Goal: Transaction & Acquisition: Purchase product/service

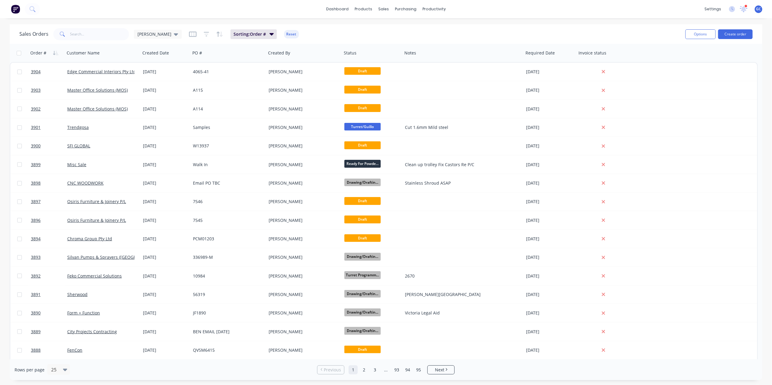
click at [106, 41] on div "Sales Orders [PERSON_NAME]: Order # Reset" at bounding box center [349, 34] width 661 height 15
click at [106, 32] on input "text" at bounding box center [99, 34] width 59 height 12
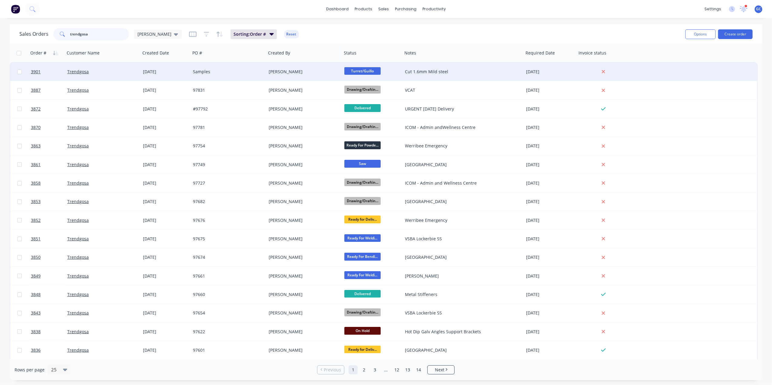
type input "trendgosa"
click at [221, 68] on div "Samples" at bounding box center [228, 72] width 76 height 18
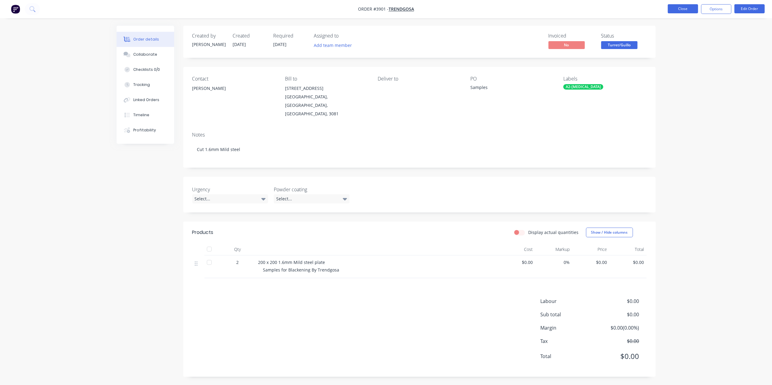
click at [695, 10] on button "Close" at bounding box center [683, 8] width 30 height 9
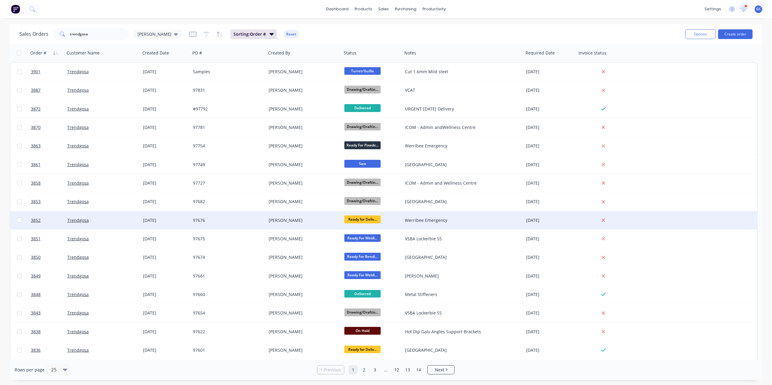
click at [305, 221] on div "[PERSON_NAME]" at bounding box center [302, 220] width 67 height 6
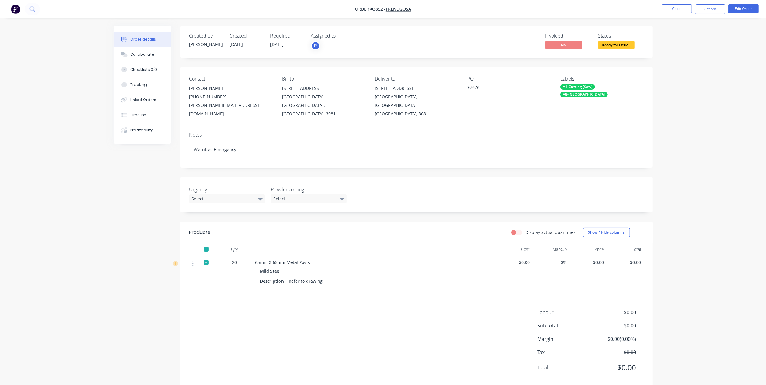
click at [670, 15] on nav "Order #3852 - Trendgosa Close Options Edit Order" at bounding box center [383, 9] width 766 height 18
click at [746, 61] on div "Order details Collaborate Checklists 0/0 Tracking Linked Orders Timeline Profit…" at bounding box center [383, 198] width 766 height 397
click at [687, 6] on button "Close" at bounding box center [677, 8] width 30 height 9
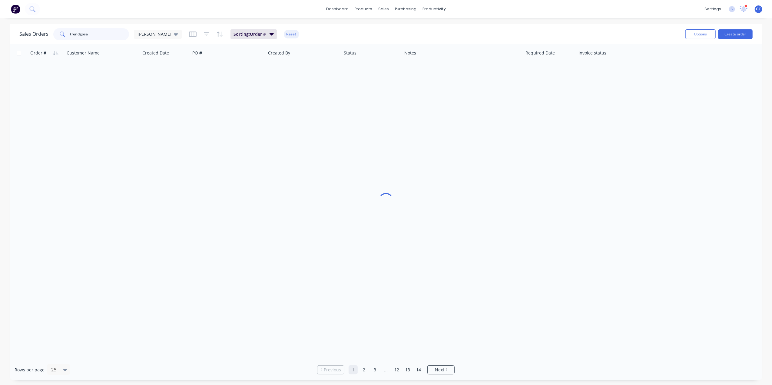
drag, startPoint x: 101, startPoint y: 35, endPoint x: 35, endPoint y: 29, distance: 65.9
click at [35, 29] on div "Sales Orders trendgosa [PERSON_NAME]" at bounding box center [100, 34] width 162 height 12
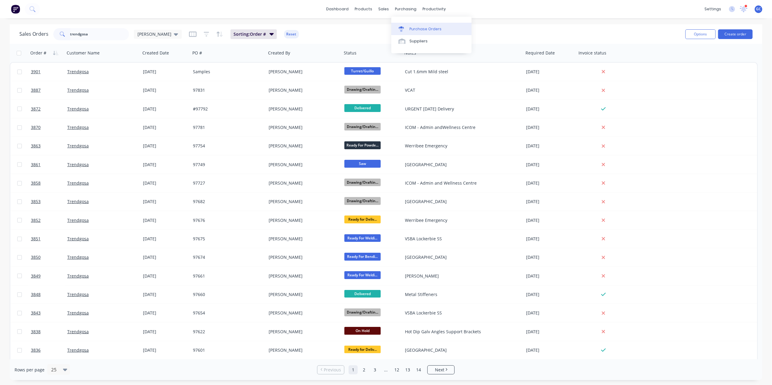
click at [417, 24] on link "Purchase Orders" at bounding box center [431, 29] width 80 height 12
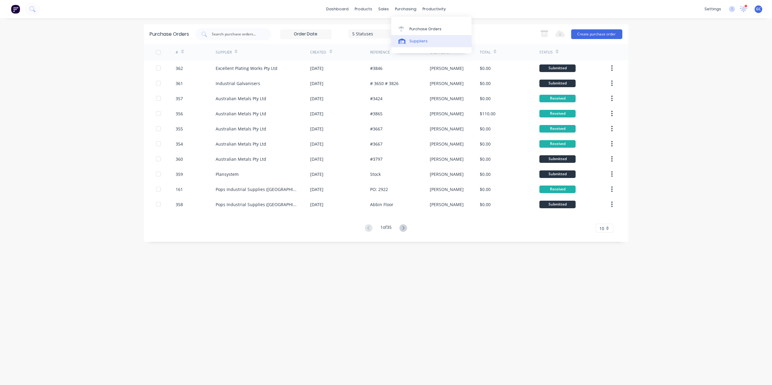
click at [418, 44] on link "Suppliers" at bounding box center [431, 41] width 80 height 12
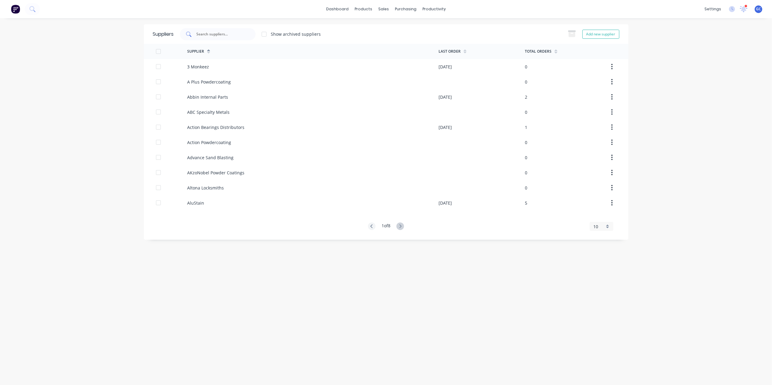
click at [230, 32] on input "text" at bounding box center [221, 34] width 50 height 6
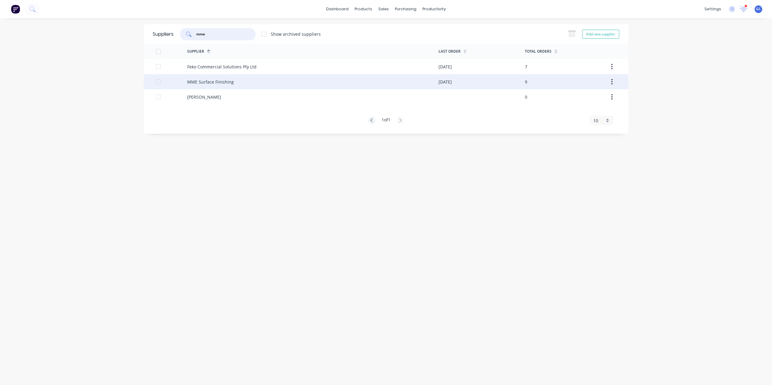
type input "mme"
click at [263, 84] on div "MME Surface Finishing" at bounding box center [312, 81] width 251 height 15
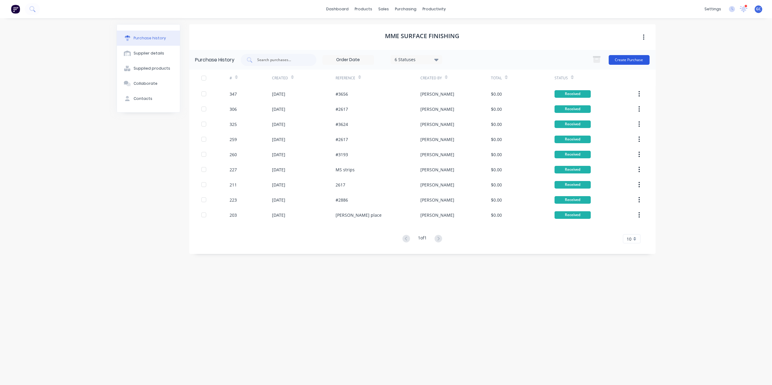
click at [627, 62] on button "Create Purchase" at bounding box center [629, 60] width 41 height 10
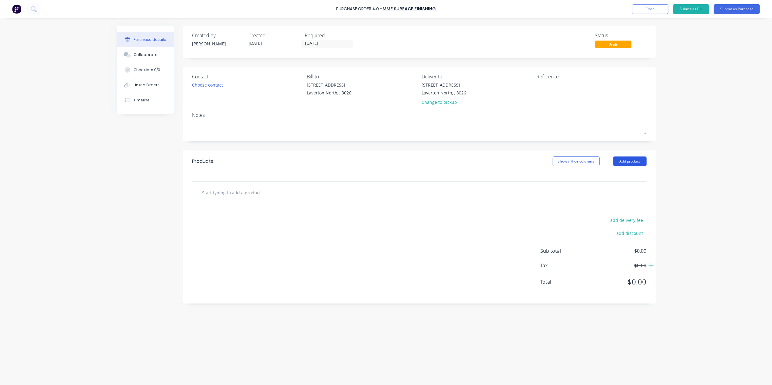
click at [641, 162] on button "Add product" at bounding box center [629, 162] width 33 height 10
click at [617, 187] on div "Basic product" at bounding box center [617, 189] width 47 height 9
click at [266, 203] on div at bounding box center [271, 202] width 51 height 9
click at [320, 159] on div "Products Show / Hide columns Add product" at bounding box center [419, 161] width 472 height 22
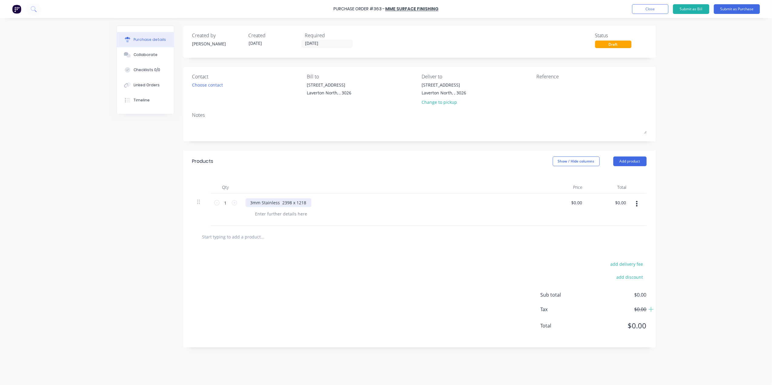
click at [281, 202] on div "3mm Stainless 2398 x 1218" at bounding box center [279, 202] width 66 height 9
click at [326, 167] on div "Products Show / Hide columns Add product" at bounding box center [419, 161] width 472 height 22
click at [546, 85] on textarea at bounding box center [574, 89] width 76 height 14
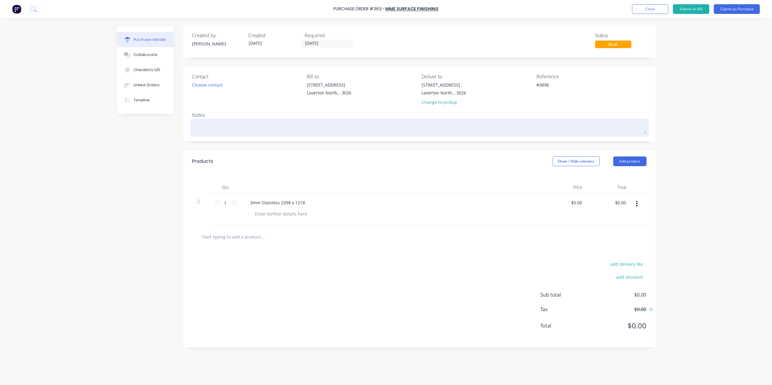
type textarea "#3898"
type textarea "x"
type textarea "#3898"
click at [249, 123] on textarea at bounding box center [419, 127] width 454 height 14
type textarea "x"
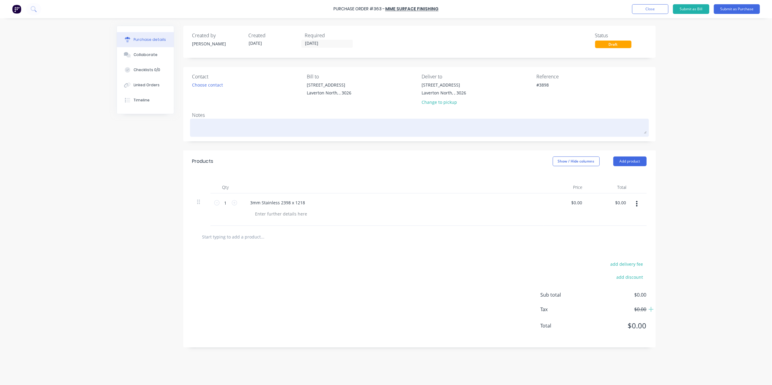
type textarea "A"
type textarea "x"
type textarea "At"
type textarea "x"
type textarea "Atl"
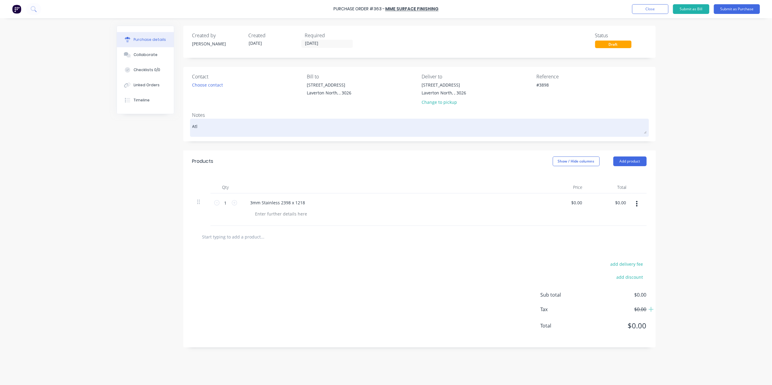
type textarea "x"
type textarea "Atla"
type textarea "x"
type textarea "Atlas"
type textarea "x"
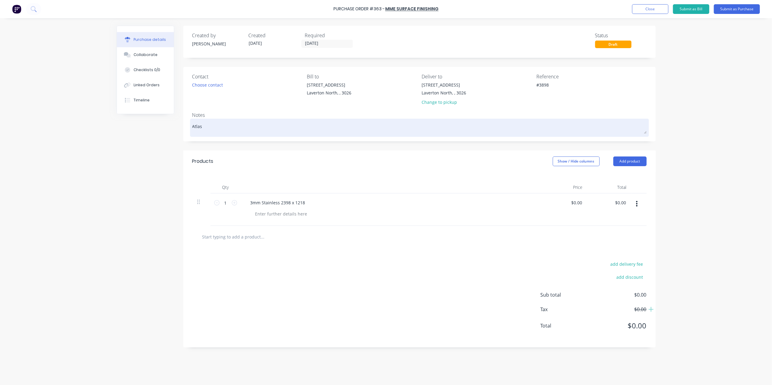
type textarea "Atlas"
type textarea "x"
type textarea "Atlas S"
type textarea "x"
type textarea "Atlas St"
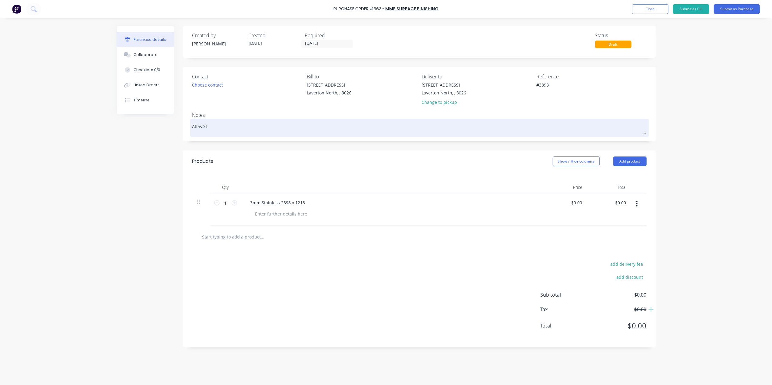
type textarea "x"
type textarea "Atlas Ste"
type textarea "x"
type textarea "Atlas Stee"
type textarea "x"
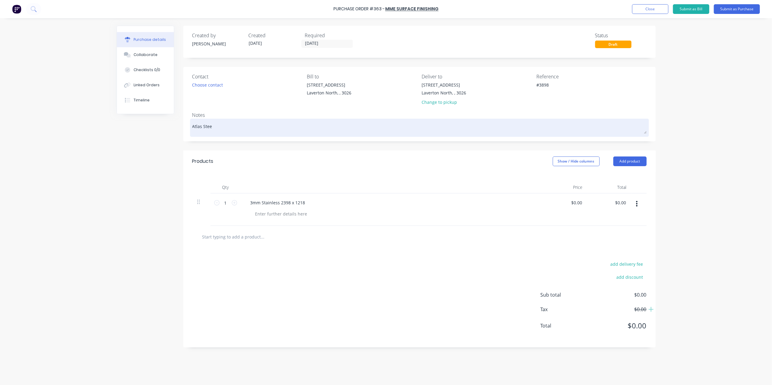
type textarea "Atlas Steel"
type textarea "x"
type textarea "Atlas Steel"
type textarea "x"
type textarea "Atlas Steel t"
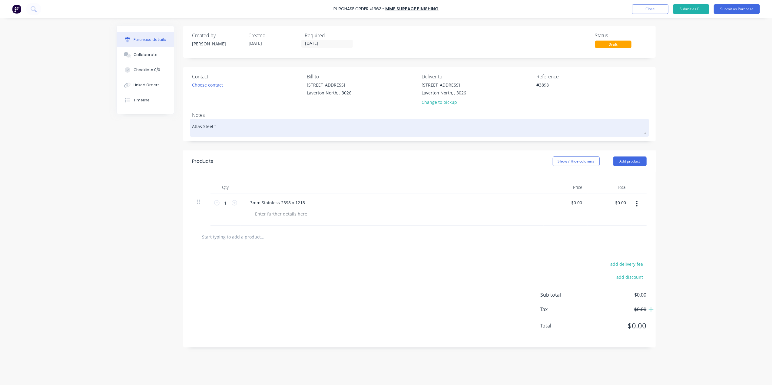
type textarea "x"
type textarea "Atlas Steel to"
type textarea "x"
type textarea "Atlas Steel to"
type textarea "x"
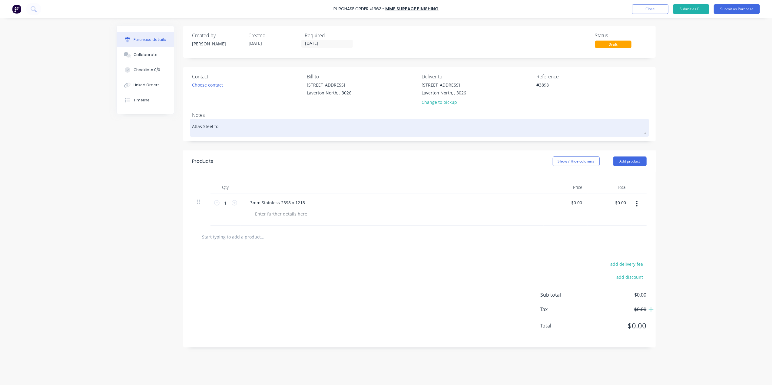
type textarea "Atlas Steel to D"
type textarea "x"
type textarea "Atlas Steel to De"
type textarea "x"
type textarea "Atlas Steel to Del"
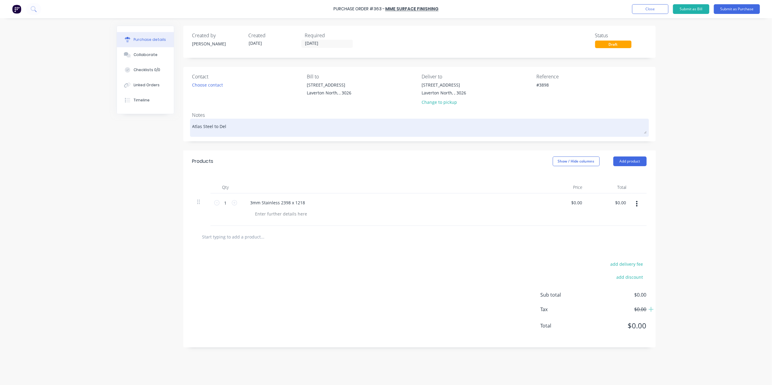
type textarea "x"
type textarea "Atlas Steel to Deli"
type textarea "x"
type textarea "Atlas Steel to Deliv"
type textarea "x"
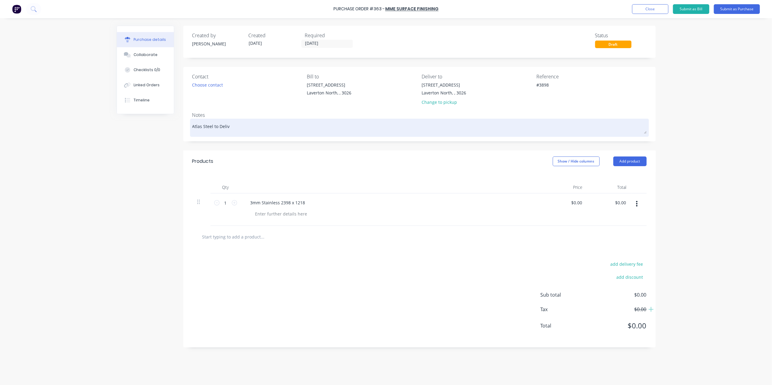
type textarea "Atlas Steel to Delive"
type textarea "x"
type textarea "Atlas Steel to Deliver"
type textarea "x"
type textarea "Atlas Steel to Deliver"
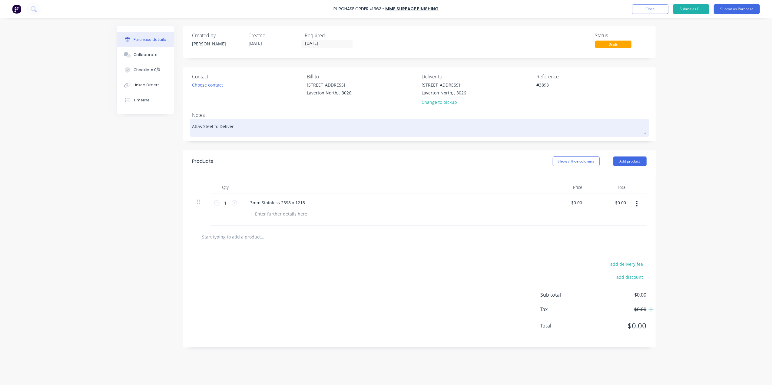
type textarea "x"
type textarea "Atlas Steel to Deliver T"
type textarea "x"
type textarea "Atlas Steel to Deliver T"
type textarea "x"
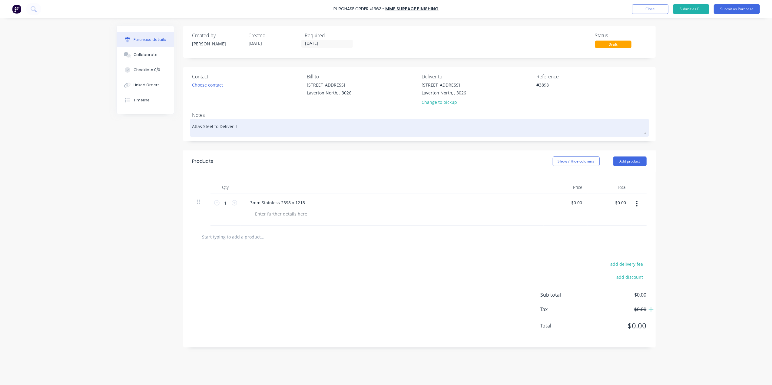
type textarea "Atlas Steel to Deliver T"
type textarea "x"
type textarea "Atlas Steel to Deliver To"
type textarea "x"
type textarea "Atlas Steel to Deliver To"
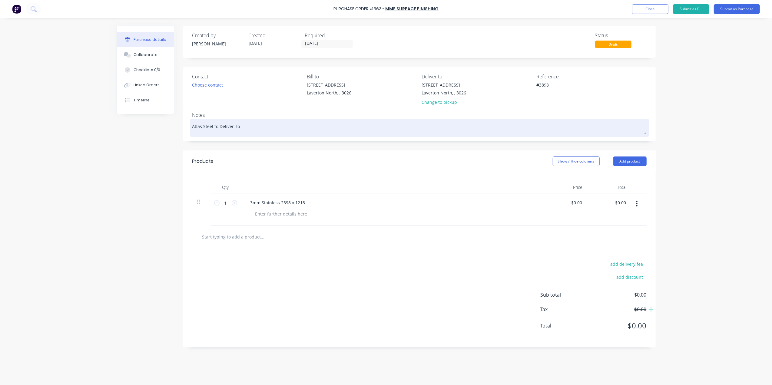
type textarea "x"
type textarea "Atlas Steel to Deliver To M"
type textarea "x"
type textarea "Atlas Steel to Deliver To MM"
type textarea "x"
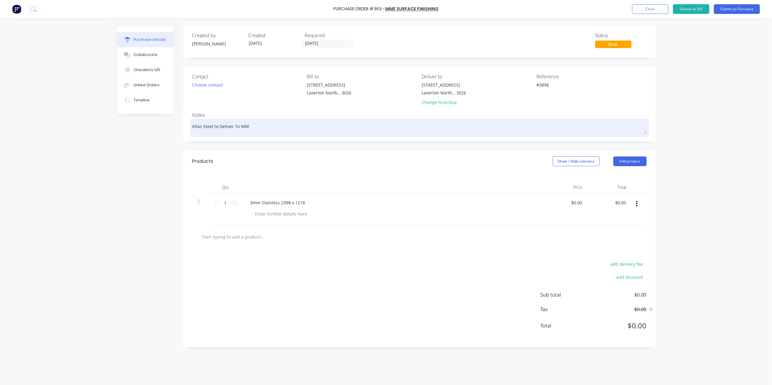
type textarea "Atlas Steel to Deliver To MME"
type textarea "x"
type textarea "Atlas Steel to Deliver To MME"
type textarea "x"
type textarea "Atlas Steel to Deliver To MME S"
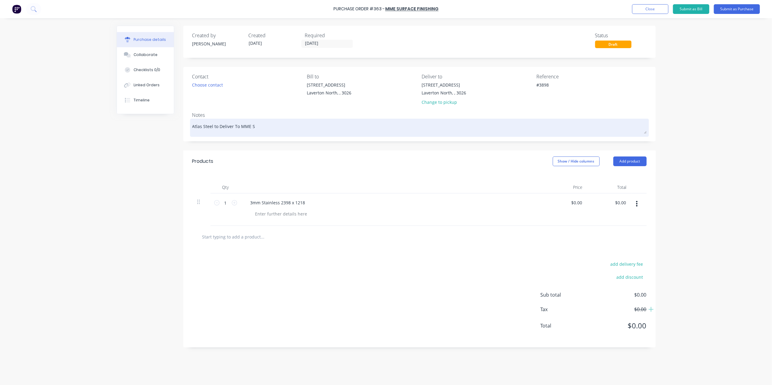
type textarea "x"
type textarea "Atlas Steel to Deliver To MME Su"
type textarea "x"
type textarea "Atlas Steel to Deliver To MME Sur"
type textarea "x"
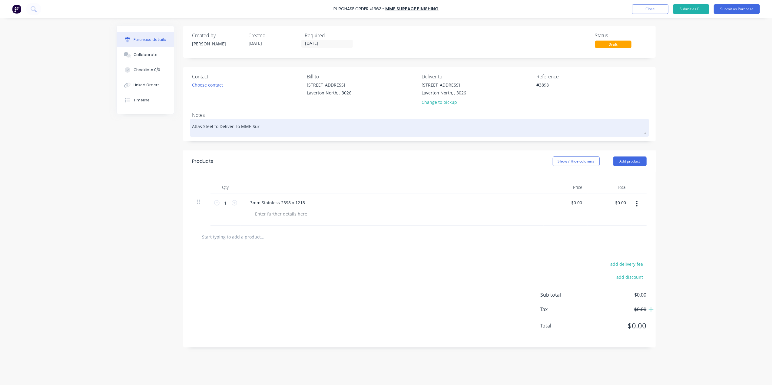
type textarea "Atlas Steel to Deliver To MME Surf"
type textarea "x"
type textarea "Atlas Steel to Deliver To MME Surfa"
type textarea "x"
type textarea "Atlas Steel to Deliver To MME Surfac"
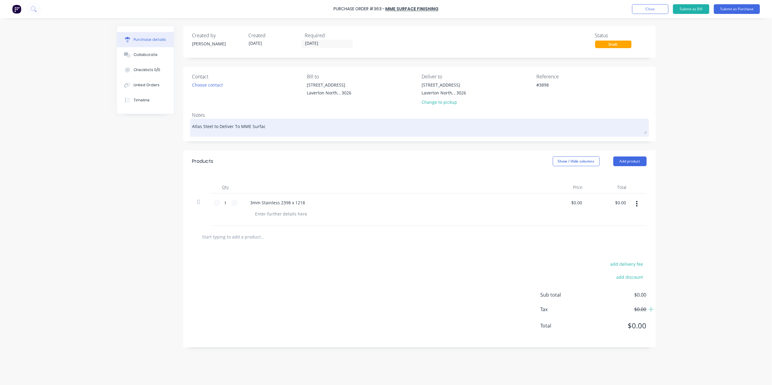
type textarea "x"
type textarea "Atlas Steel to Deliver To MME Surface"
type textarea "x"
type textarea "Atlas Steel to Deliver To MME Surface"
type textarea "x"
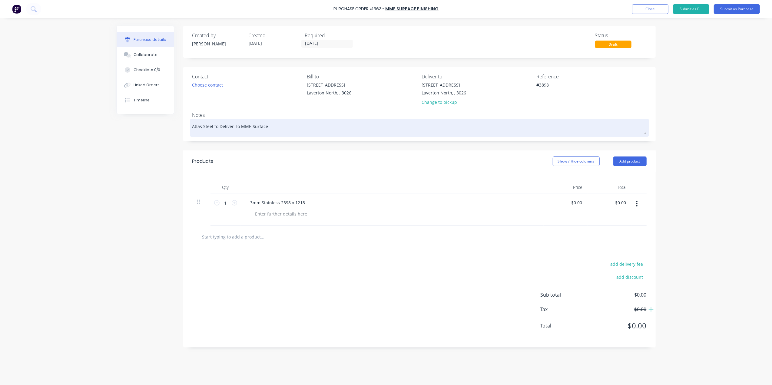
type textarea "Atlas Steel to Deliver To MME Surface F"
type textarea "x"
type textarea "Atlas Steel to Deliver To MME Surface Fi"
type textarea "x"
type textarea "Atlas Steel to Deliver To MME Surface Fin"
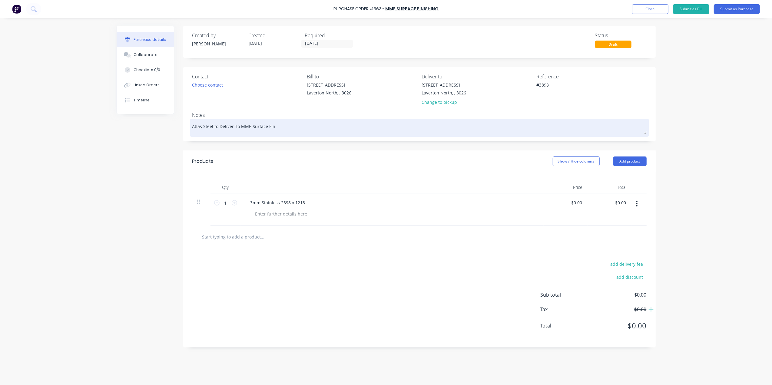
type textarea "x"
type textarea "Atlas Steel to Deliver To MME Surface Fini"
type textarea "x"
type textarea "Atlas Steel to Deliver To MME Surface Finis"
type textarea "x"
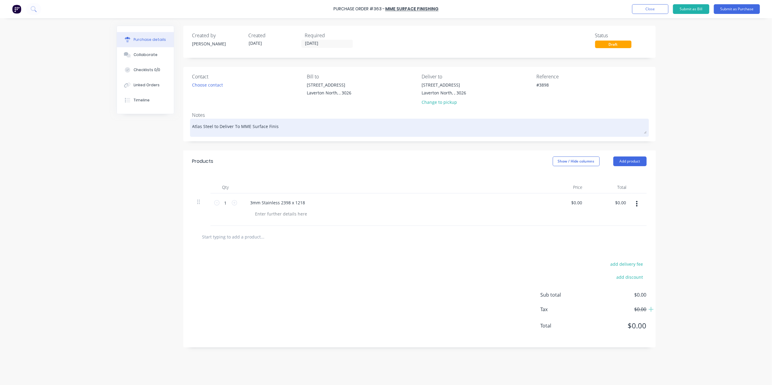
type textarea "Atlas Steel to Deliver To MME Surface Finish"
type textarea "x"
type textarea "Atlas Steel to Deliver To MME Surface Finishn"
type textarea "x"
type textarea "Atlas Steel to Deliver To MME Surface Finishni"
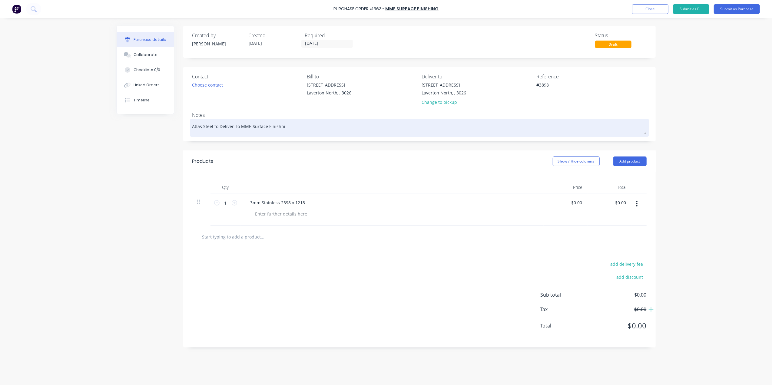
type textarea "x"
type textarea "Atlas Steel to Deliver To MME Surface Finishn"
type textarea "x"
type textarea "Atlas Steel to Deliver To MME Surface Finish"
type textarea "x"
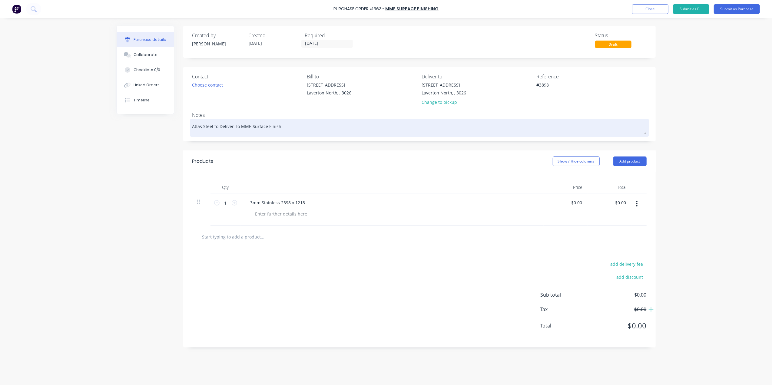
type textarea "Atlas Steel to Deliver To MME Surface Finishi"
type textarea "x"
type textarea "Atlas Steel to Deliver To MME Surface Finishin"
type textarea "x"
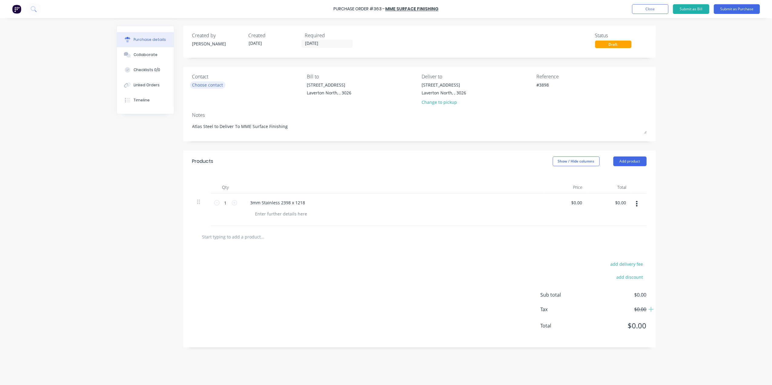
type textarea "Atlas Steel to Deliver To MME Surface Finishing"
type textarea "x"
type textarea "Atlas Steel to Deliver To MME Surface Finishing"
click at [218, 86] on div "Choose contact" at bounding box center [207, 85] width 31 height 6
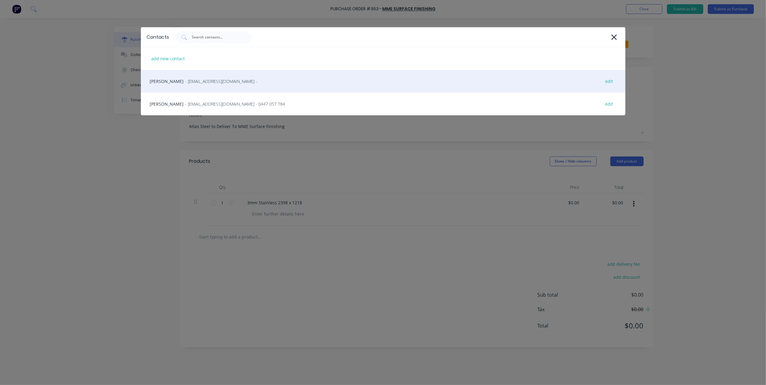
click at [185, 84] on span "- [EMAIL_ADDRESS][DOMAIN_NAME] -" at bounding box center [221, 81] width 72 height 6
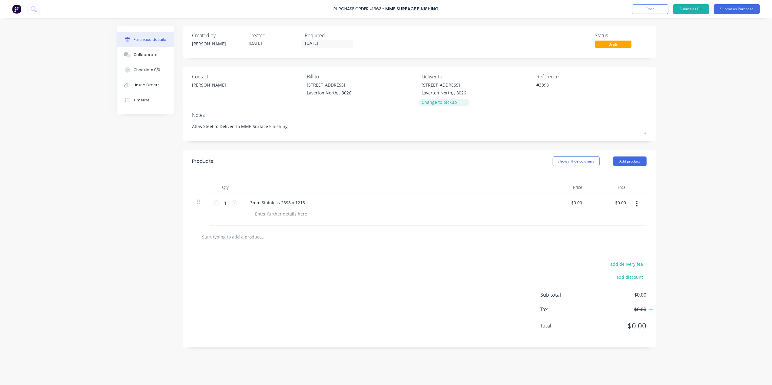
click at [425, 99] on div "Change to pickup" at bounding box center [443, 102] width 45 height 6
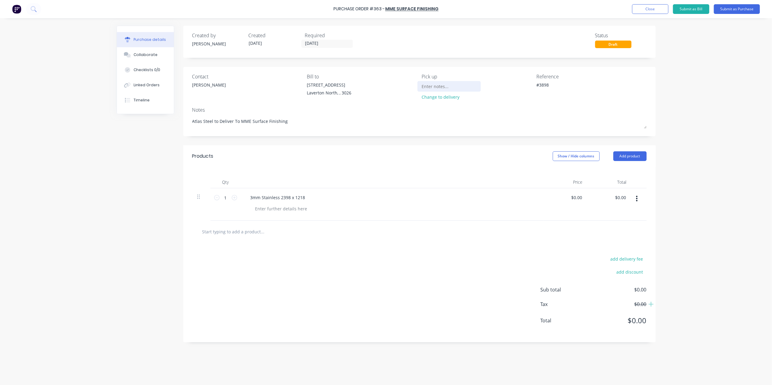
click at [434, 85] on input at bounding box center [448, 86] width 55 height 9
type textarea "x"
type input "C"
type textarea "x"
type input "CC"
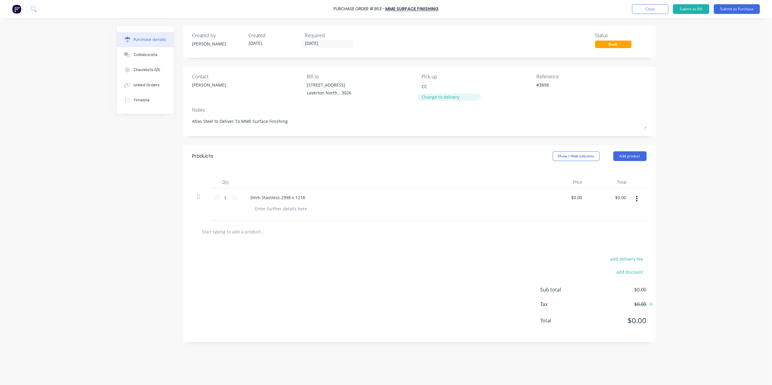
type textarea "x"
type input "C"
type textarea "x"
type input "Ca"
type textarea "x"
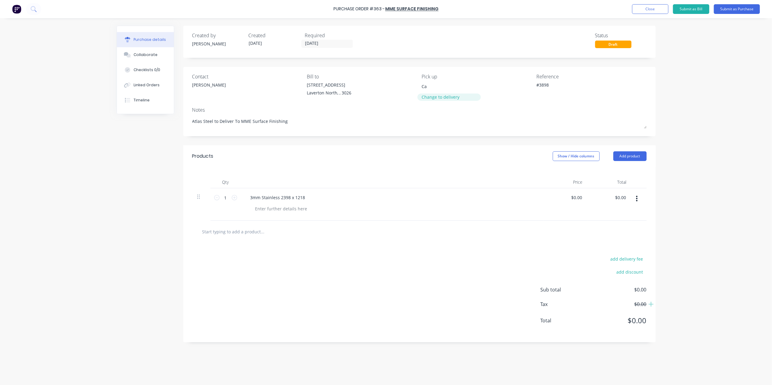
type input "Cal"
type textarea "x"
type input "Call"
type textarea "x"
type input "Call"
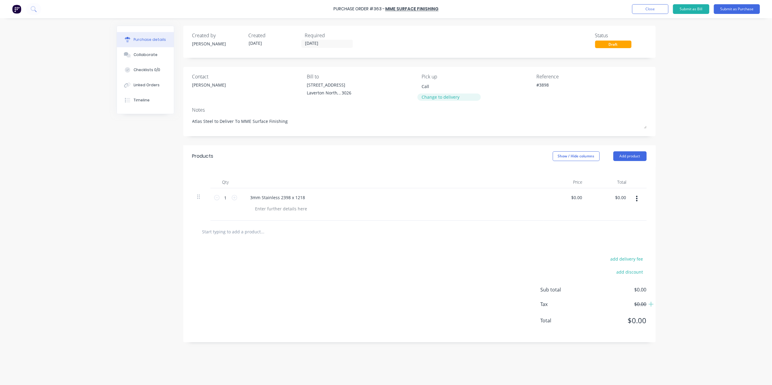
type textarea "x"
type input "Call G"
type textarea "x"
type input "Call Gi"
type textarea "x"
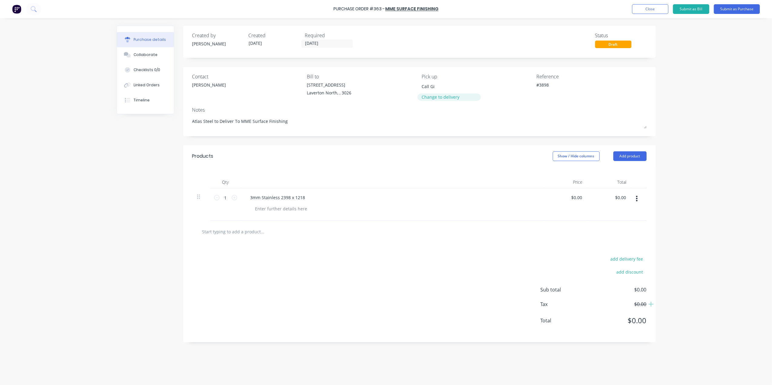
type input "Call Gin"
type textarea "x"
type input "Call [PERSON_NAME]"
type textarea "x"
type input "Call [PERSON_NAME]"
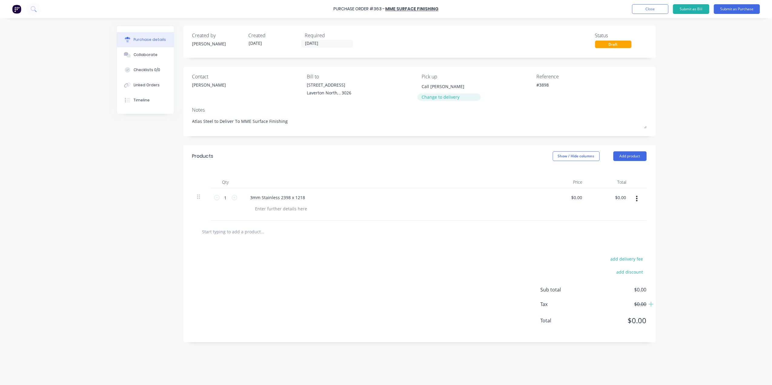
type textarea "x"
type input "Call [PERSON_NAME]"
type textarea "x"
type input "Call [PERSON_NAME] [PERSON_NAME]"
type textarea "x"
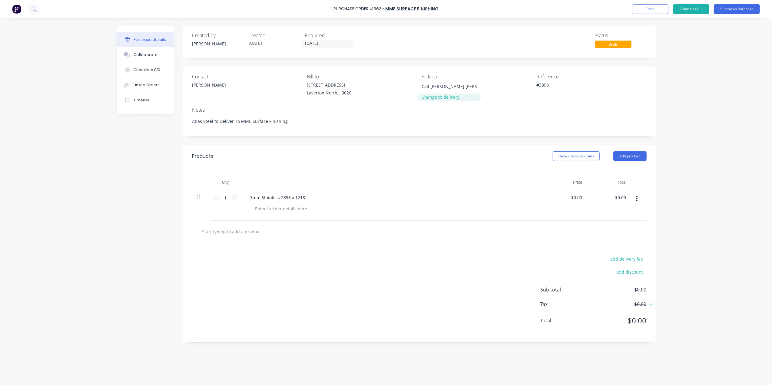
type input "Call [PERSON_NAME]"
type textarea "x"
type input "Call [PERSON_NAME] When"
type textarea "x"
type input "Call [PERSON_NAME] When"
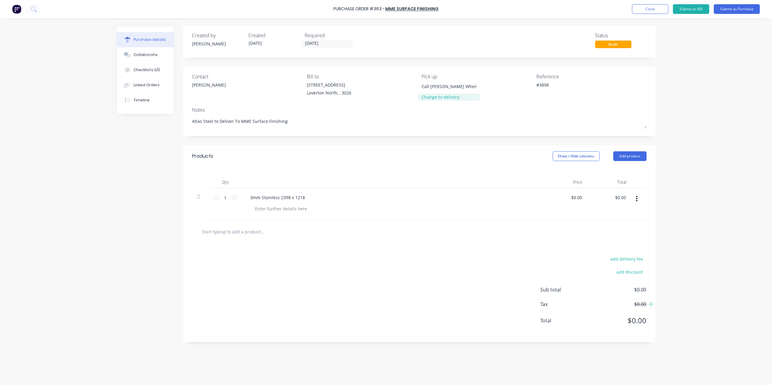
type textarea "x"
type input "Call [PERSON_NAME] When r"
type textarea "x"
type input "Call [PERSON_NAME] When re"
type textarea "x"
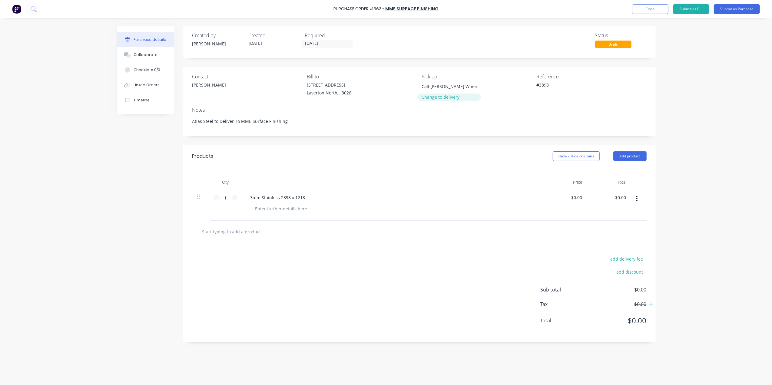
type input "Call [PERSON_NAME] When [PERSON_NAME]"
type textarea "x"
type input "Call [PERSON_NAME] When read"
type textarea "x"
type input "Call [PERSON_NAME] When ready"
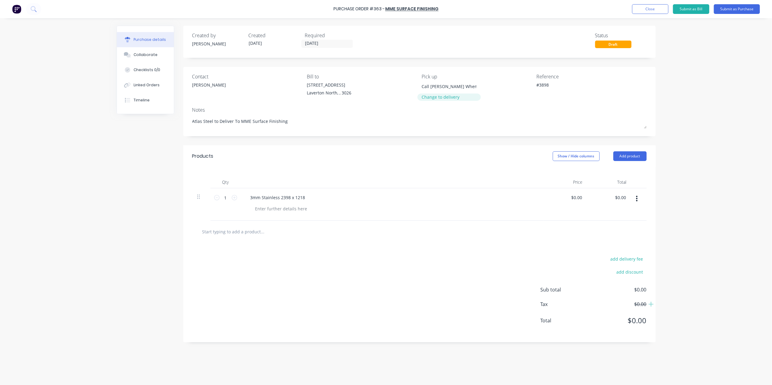
type textarea "x"
type input "Call [PERSON_NAME] When ready"
type textarea "x"
type input "Call [PERSON_NAME] When ready 0"
type textarea "x"
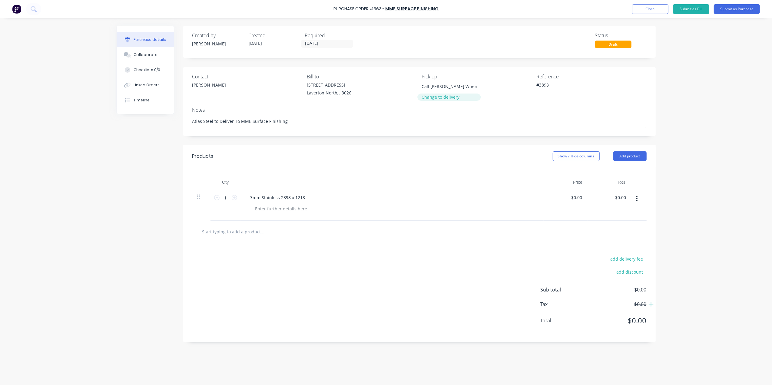
type input "Call [PERSON_NAME] When ready 04"
type textarea "x"
type input "Call [PERSON_NAME] When ready 044"
type textarea "x"
type input "Call [PERSON_NAME] When ready 0447"
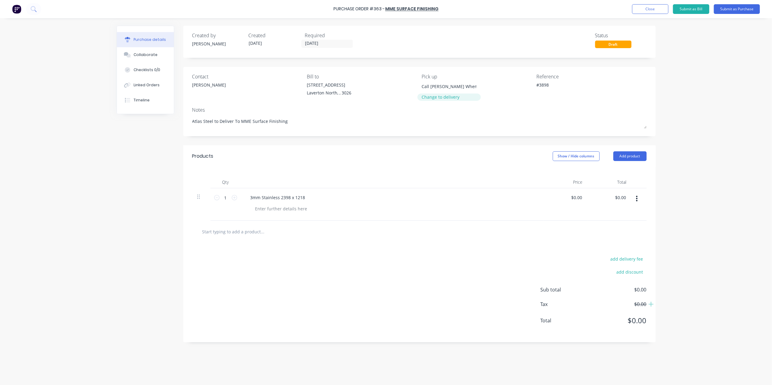
type textarea "x"
type input "Call [PERSON_NAME] When ready 0447"
type textarea "x"
type input "Call [PERSON_NAME] When ready 0447"
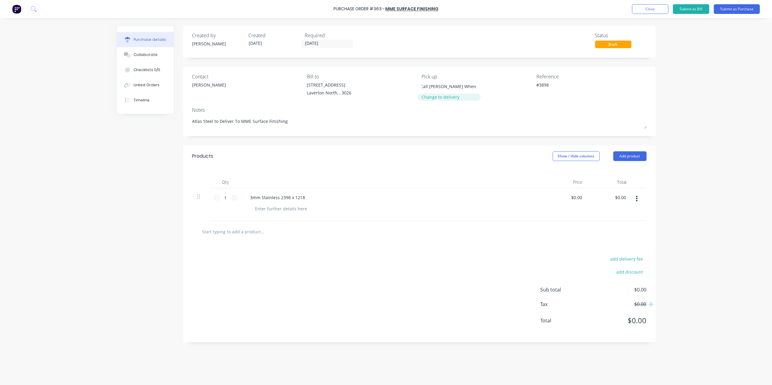
scroll to position [0, 0]
type textarea "x"
type input "Call [PERSON_NAME] When ready 0447"
type textarea "x"
type input "Call [PERSON_NAME] When ready 0447 0"
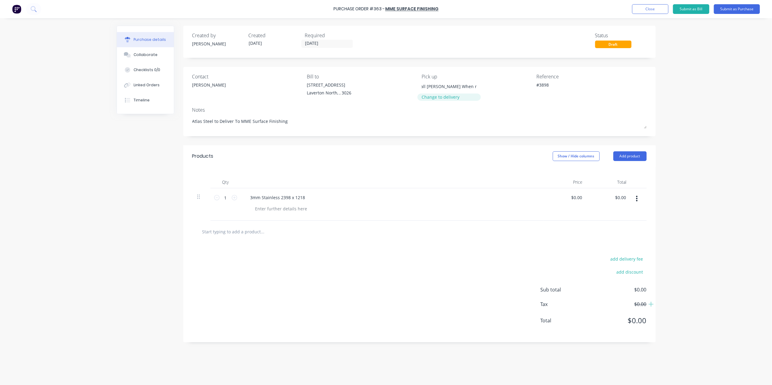
type textarea "x"
type input "Call [PERSON_NAME] When ready 0447 05"
type textarea "x"
type input "Call [PERSON_NAME] When ready 0447 057"
type textarea "x"
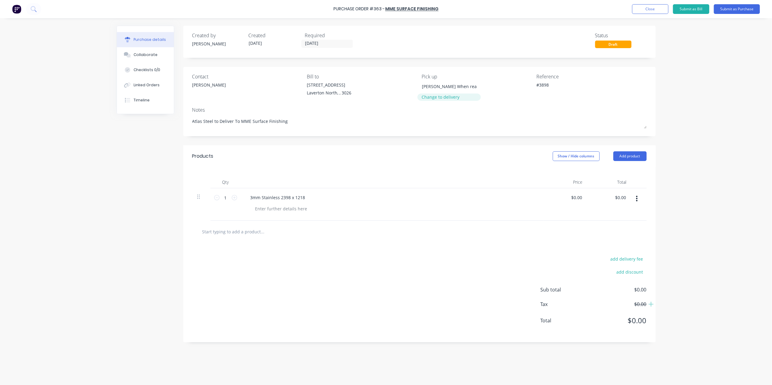
type input "Call [PERSON_NAME] When ready 0447 057"
type textarea "x"
type input "Call [PERSON_NAME] When ready 0447 057 7"
type textarea "x"
type input "Call [PERSON_NAME] When ready 0447 057 78"
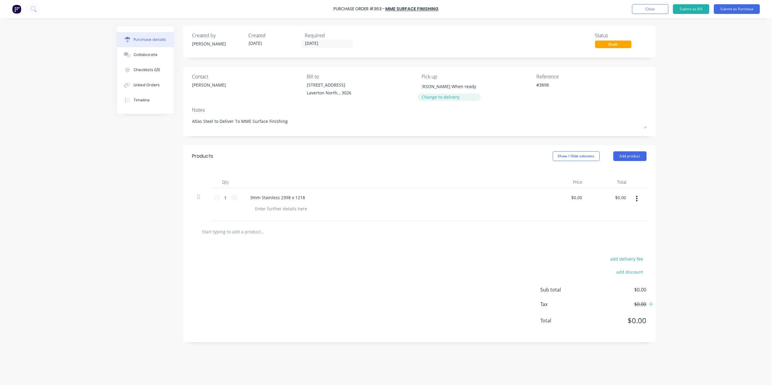
type textarea "x"
type input "Call [PERSON_NAME] When ready 0447 057 784"
type textarea "x"
type input "Call [PERSON_NAME] When ready 0447 057 784"
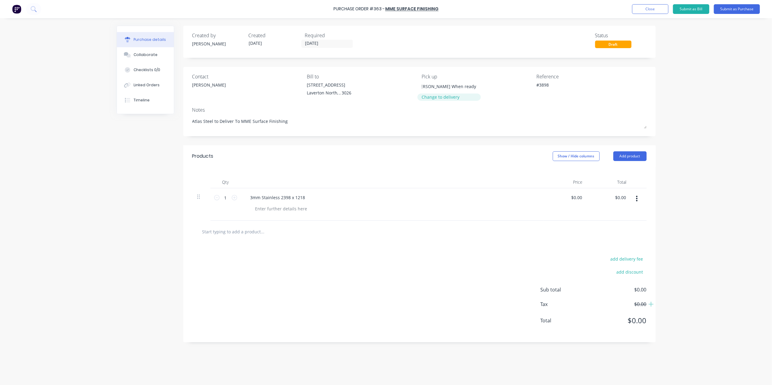
type textarea "x"
type input "Call [PERSON_NAME] When ready 0447 057 784"
click at [312, 44] on input "[DATE]" at bounding box center [327, 44] width 51 height 8
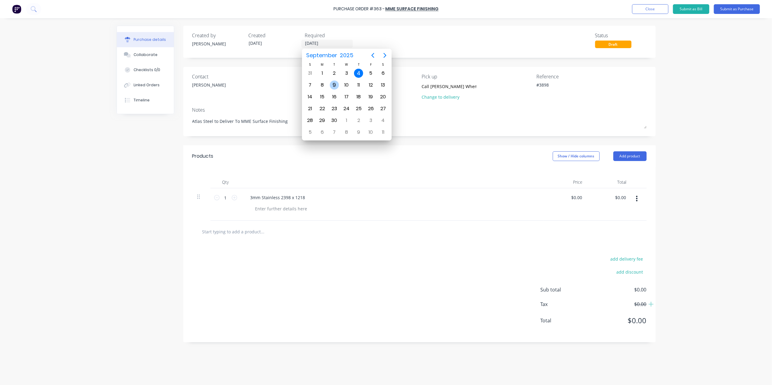
click at [332, 85] on div "9" at bounding box center [334, 85] width 9 height 9
type textarea "x"
type input "[DATE]"
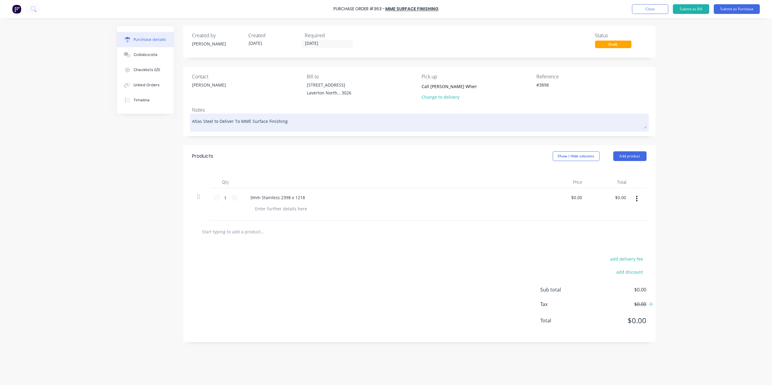
click at [193, 121] on textarea "Atlas Steel to Deliver To MME Surface Finishing" at bounding box center [419, 122] width 454 height 14
click at [291, 123] on textarea "Atlas Steel to Deliver To MME Surface Finishing" at bounding box center [419, 122] width 454 height 14
type textarea "x"
type textarea "Atlas Steel to Deliver To MME Surface Finishing"
type textarea "x"
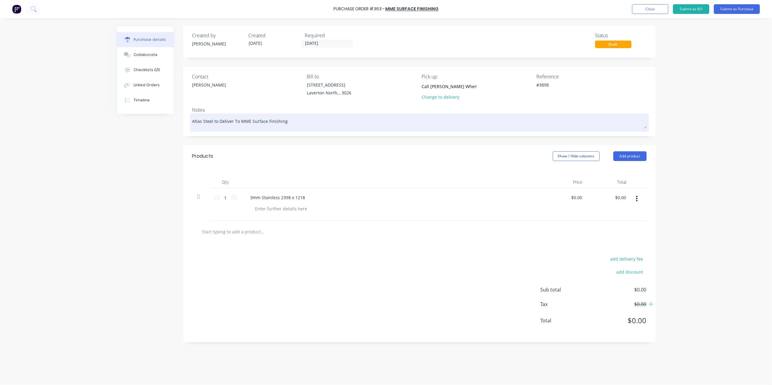
type textarea "Atlas Steel to Deliver To MME Surface Finishing o"
type textarea "x"
type textarea "Atlas Steel to Deliver To MME Surface Finishing on"
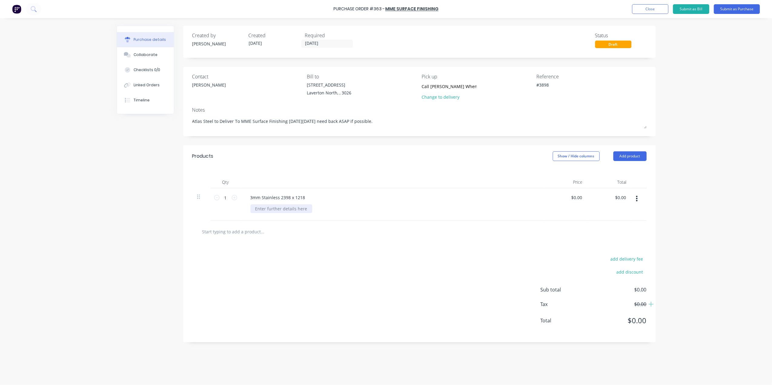
click at [272, 213] on div at bounding box center [281, 208] width 62 height 9
click at [280, 196] on div "3mm Stainless 2398 x 1218" at bounding box center [278, 197] width 64 height 9
click at [316, 197] on div "3mm Stainless No4 2398 x 1218" at bounding box center [283, 197] width 74 height 9
click at [254, 211] on div "[PERSON_NAME] Bottom Face Do Not Apply PVC Coating" at bounding box center [311, 208] width 123 height 9
drag, startPoint x: 266, startPoint y: 210, endPoint x: 240, endPoint y: 211, distance: 25.5
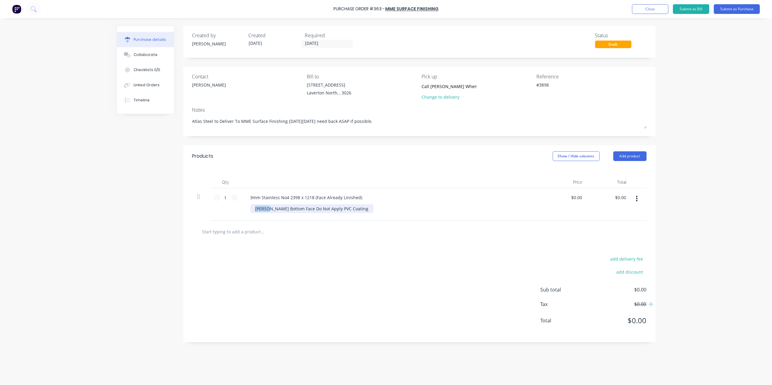
click at [241, 211] on div "3mm Stainless No4 2398 x 1218 (Face Already Linished) [PERSON_NAME] Bottom Face…" at bounding box center [392, 204] width 303 height 32
click at [310, 209] on div "Need To [PERSON_NAME] Bottom Face Do Not Apply PVC Coating" at bounding box center [320, 208] width 141 height 9
click at [385, 246] on div "add delivery fee add discount Sub total $0.00 Tax $0.00 Total $0.00" at bounding box center [419, 293] width 472 height 100
click at [402, 197] on div "3mm Stainless No4 2398 x 1218 (Face Already Linished)" at bounding box center [392, 197] width 293 height 9
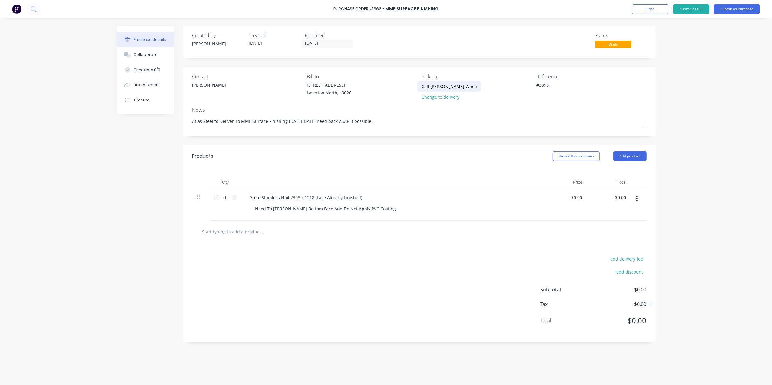
click at [477, 88] on div "Call [PERSON_NAME] When ready 0447 057 784" at bounding box center [448, 86] width 55 height 9
click at [477, 85] on div "Call [PERSON_NAME] When ready 0447 057 784" at bounding box center [448, 86] width 55 height 9
click at [472, 84] on input "Call [PERSON_NAME] When ready 0447 057 784" at bounding box center [448, 86] width 55 height 9
drag, startPoint x: 473, startPoint y: 84, endPoint x: 554, endPoint y: 94, distance: 81.4
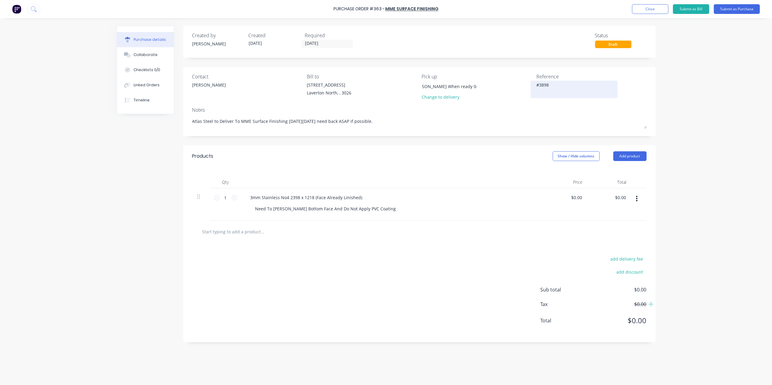
click at [554, 94] on div "Contact [PERSON_NAME] to [STREET_ADDRESS] Pick up Call [PERSON_NAME] When ready…" at bounding box center [419, 88] width 454 height 30
click at [474, 113] on div "Notes" at bounding box center [419, 109] width 454 height 7
click at [464, 85] on input "Call [PERSON_NAME] When ready 0447 057 784" at bounding box center [448, 86] width 55 height 9
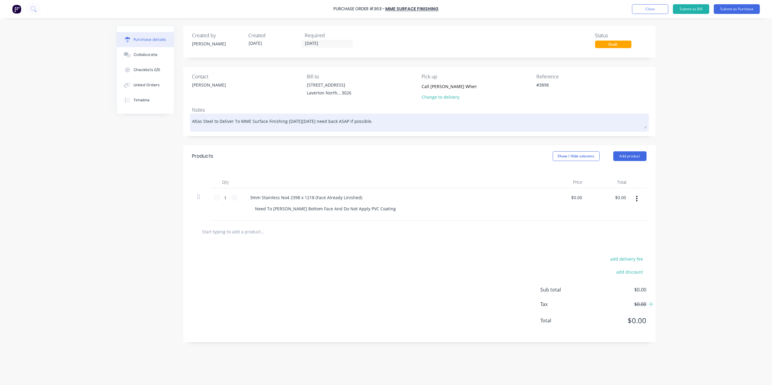
click at [469, 126] on textarea "Atlas Steel to Deliver To MME Surface Finishing [DATE][DATE] need back ASAP if …" at bounding box center [419, 122] width 454 height 14
click at [491, 128] on textarea "Atlas Steel to Deliver To MME Surface Finishing [DATE][DATE] need back ASAP if …" at bounding box center [419, 122] width 454 height 14
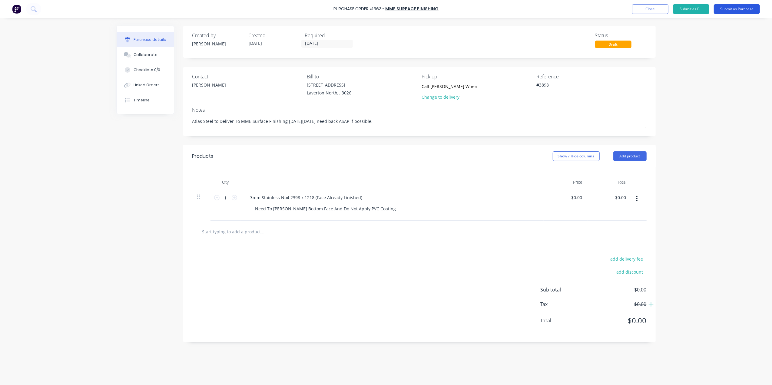
click at [733, 7] on button "Submit as Purchase" at bounding box center [737, 9] width 46 height 10
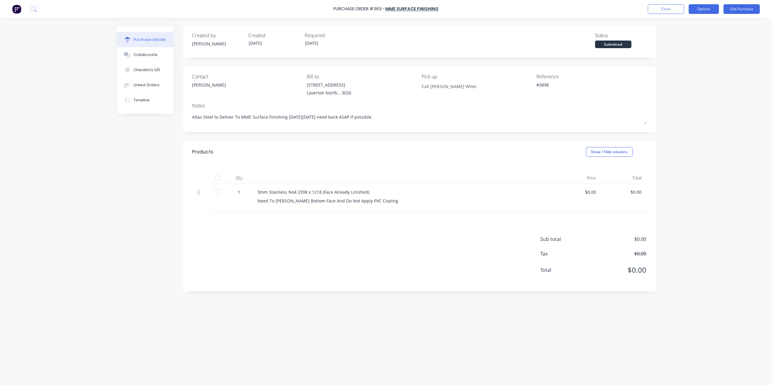
click at [715, 8] on button "Options" at bounding box center [704, 9] width 30 height 10
click at [683, 27] on div "Print / Email" at bounding box center [690, 24] width 47 height 9
click at [680, 50] on div "Without pricing" at bounding box center [690, 49] width 47 height 9
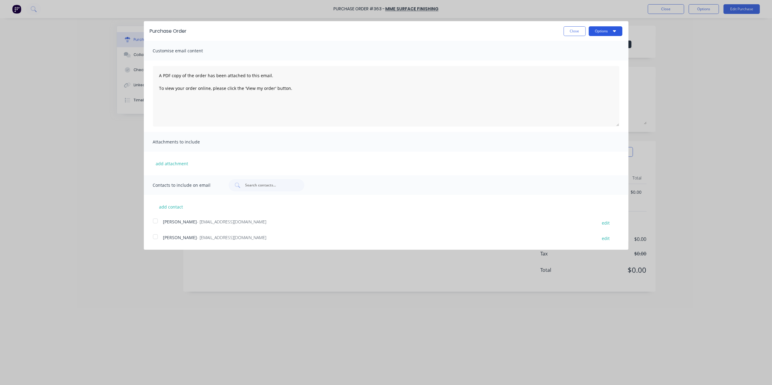
click at [616, 31] on button "Options" at bounding box center [606, 31] width 34 height 10
drag, startPoint x: 158, startPoint y: 217, endPoint x: 156, endPoint y: 221, distance: 4.3
click at [158, 217] on div at bounding box center [155, 221] width 12 height 12
click at [606, 33] on button "Options" at bounding box center [606, 31] width 34 height 10
click at [585, 54] on button "Email" at bounding box center [594, 59] width 58 height 12
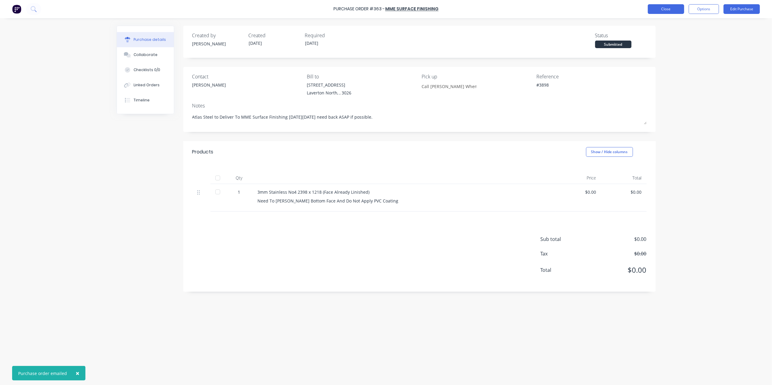
click at [661, 12] on button "Close" at bounding box center [666, 9] width 36 height 10
